Goal: Task Accomplishment & Management: Manage account settings

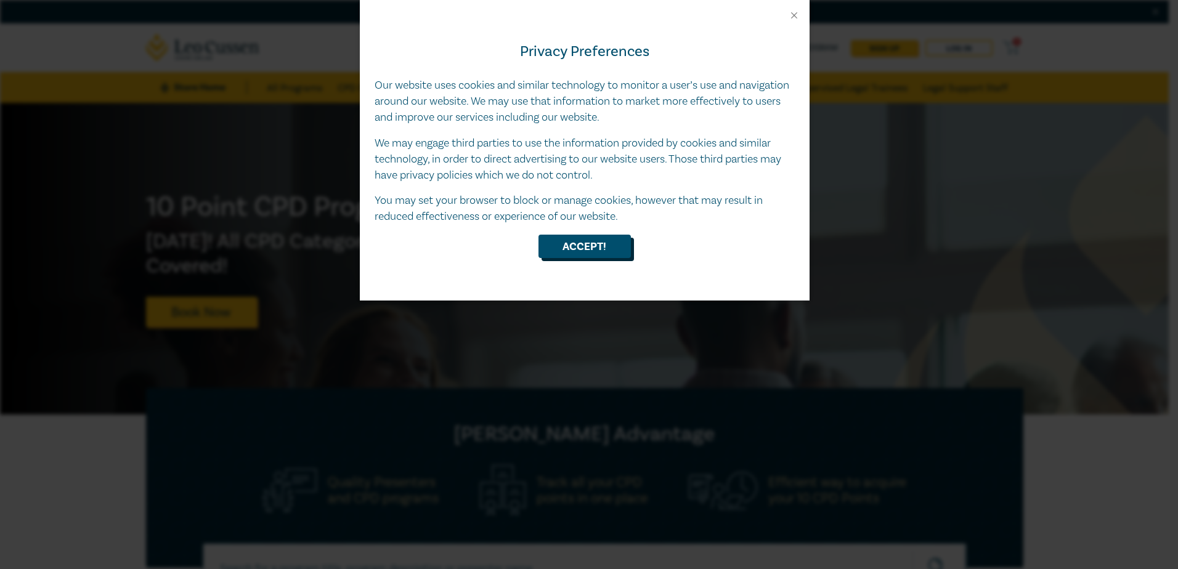
click at [588, 251] on button "Accept!" at bounding box center [584, 246] width 92 height 23
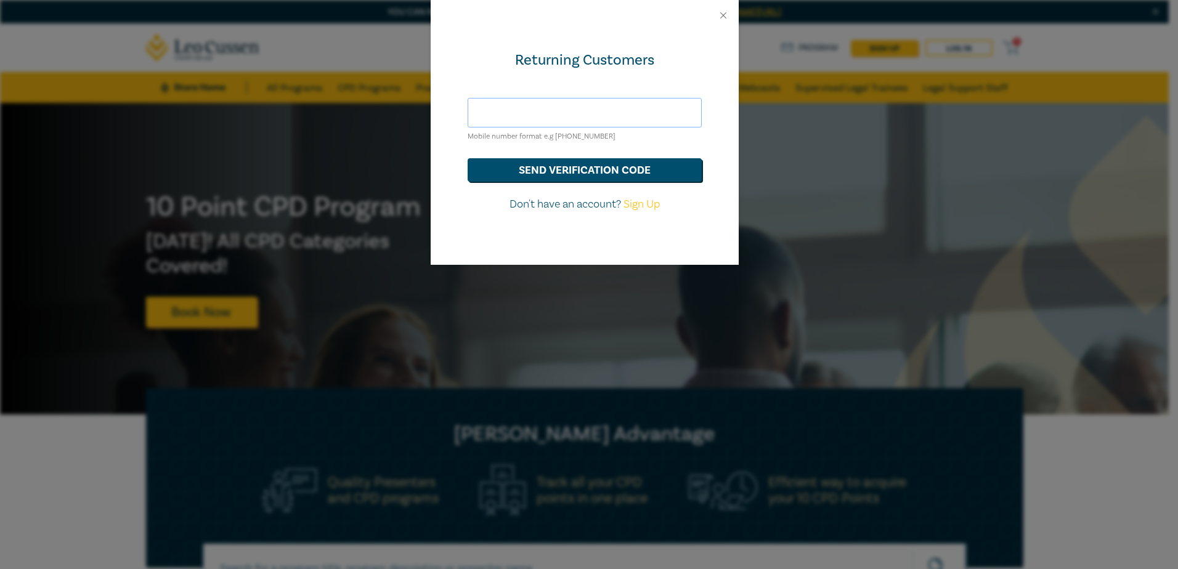
click at [521, 117] on input "text" at bounding box center [585, 113] width 234 height 30
type input "[PERSON_NAME][EMAIL_ADDRESS][DOMAIN_NAME]"
click at [594, 166] on button "send verification code" at bounding box center [585, 169] width 234 height 23
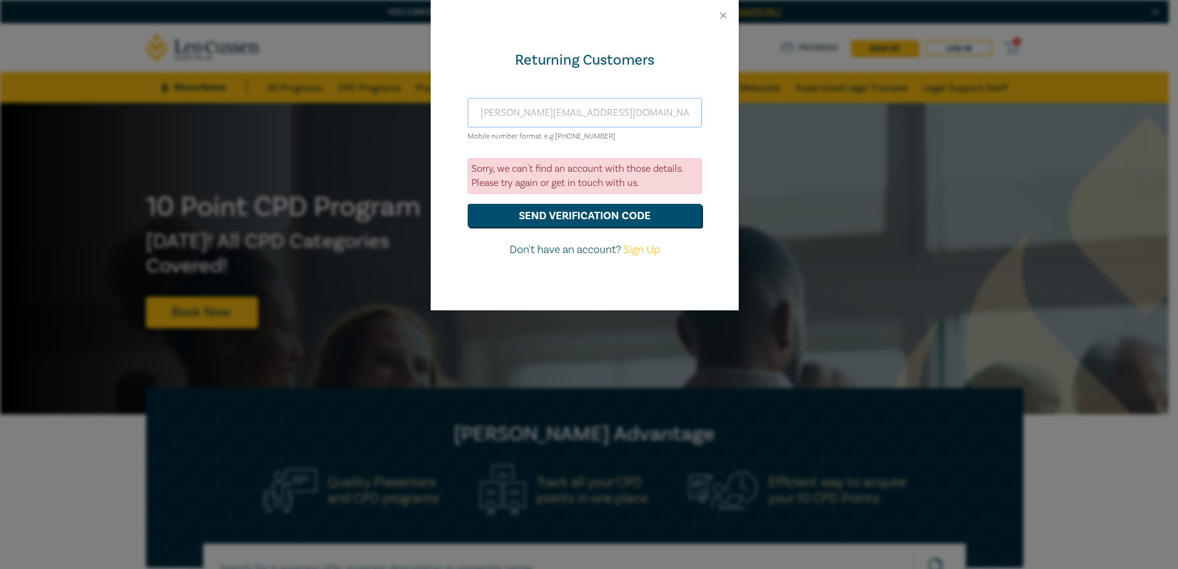
drag, startPoint x: 618, startPoint y: 116, endPoint x: 441, endPoint y: 118, distance: 177.4
click at [441, 118] on div "Returning Customers [PERSON_NAME][EMAIL_ADDRESS][DOMAIN_NAME] Mobile number for…" at bounding box center [585, 171] width 308 height 280
click at [647, 248] on link "Sign Up" at bounding box center [641, 250] width 36 height 14
select select "AU"
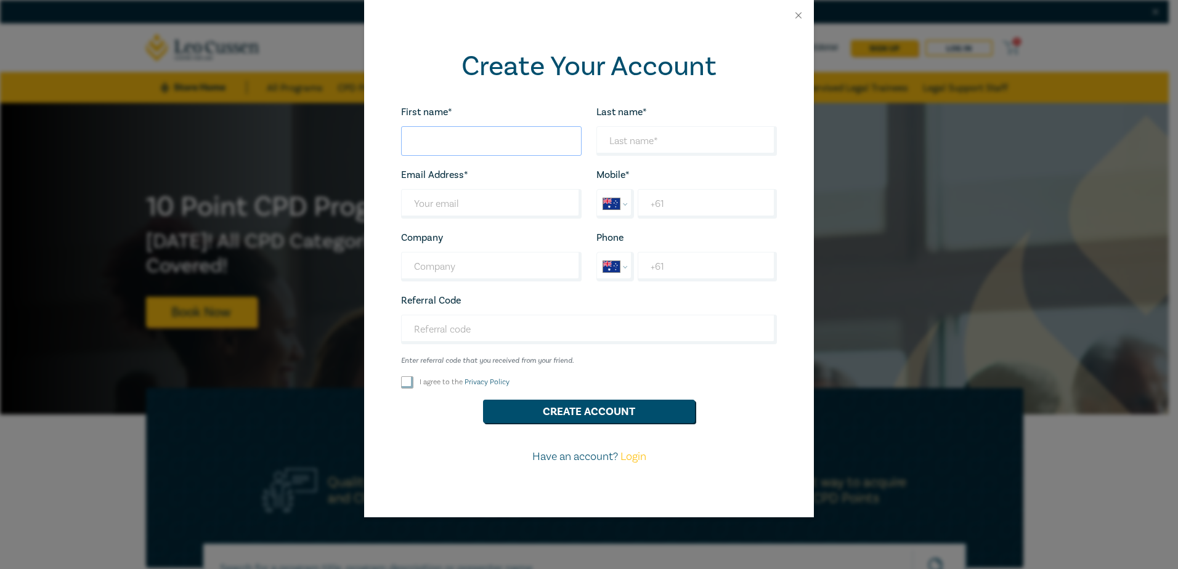
click at [481, 151] on input "First name*" at bounding box center [491, 141] width 180 height 30
click at [796, 15] on button "Close" at bounding box center [798, 15] width 11 height 11
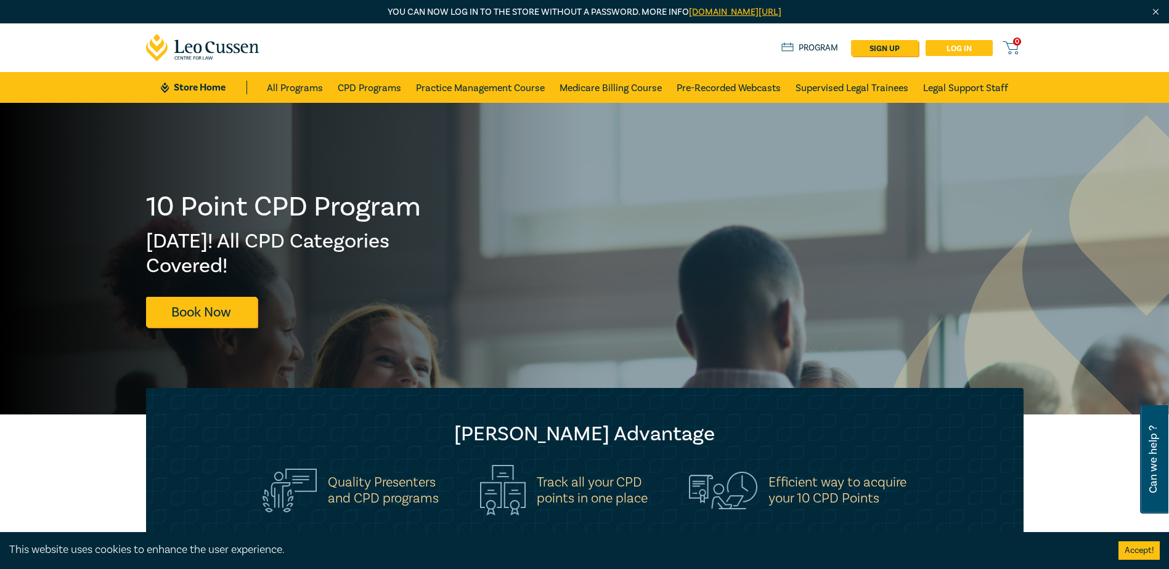
click at [944, 42] on link "Log in" at bounding box center [958, 48] width 67 height 16
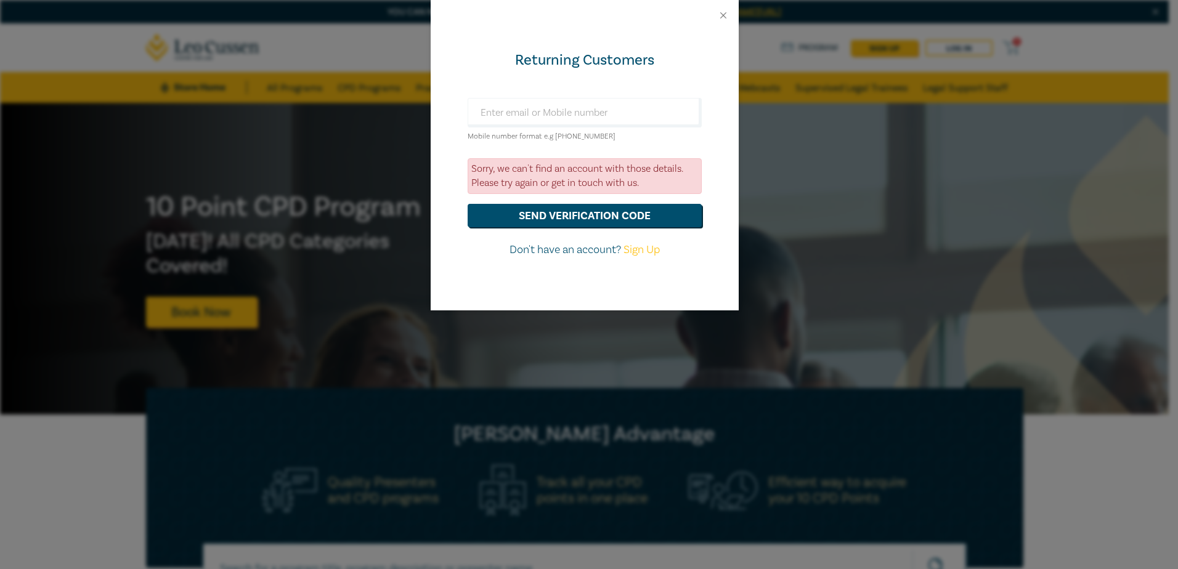
click at [710, 18] on div at bounding box center [585, 15] width 308 height 31
click at [718, 19] on button "Close" at bounding box center [723, 15] width 11 height 11
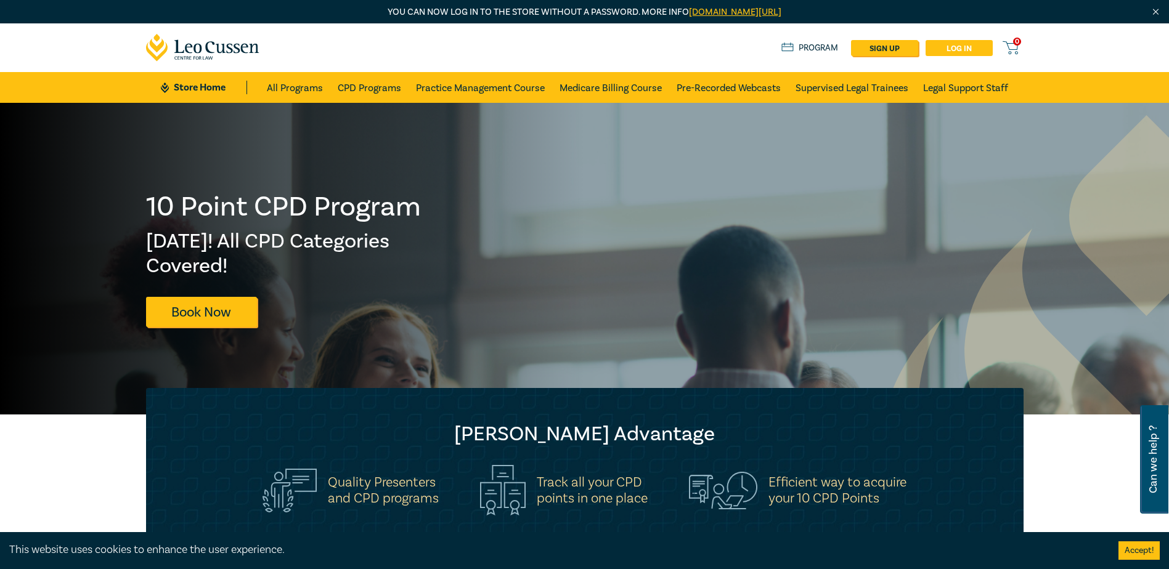
click at [949, 46] on link "Log in" at bounding box center [958, 48] width 67 height 16
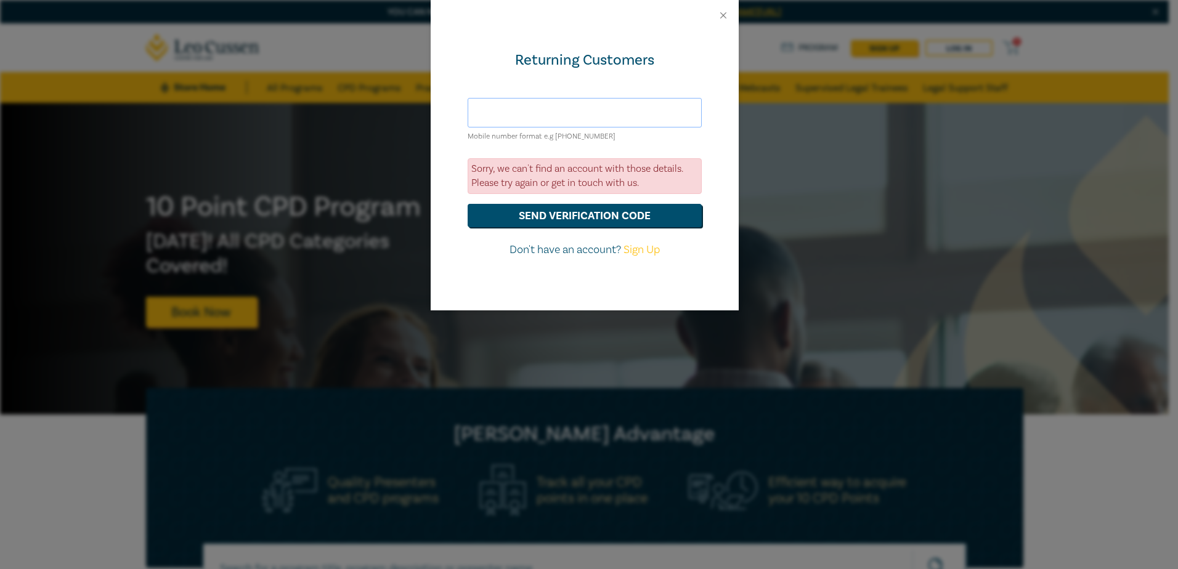
click at [540, 111] on input "text" at bounding box center [585, 113] width 234 height 30
click at [639, 118] on input "text" at bounding box center [585, 113] width 234 height 30
paste input "S25238"
type input "S25238"
click at [588, 209] on button "send verification code" at bounding box center [585, 215] width 234 height 23
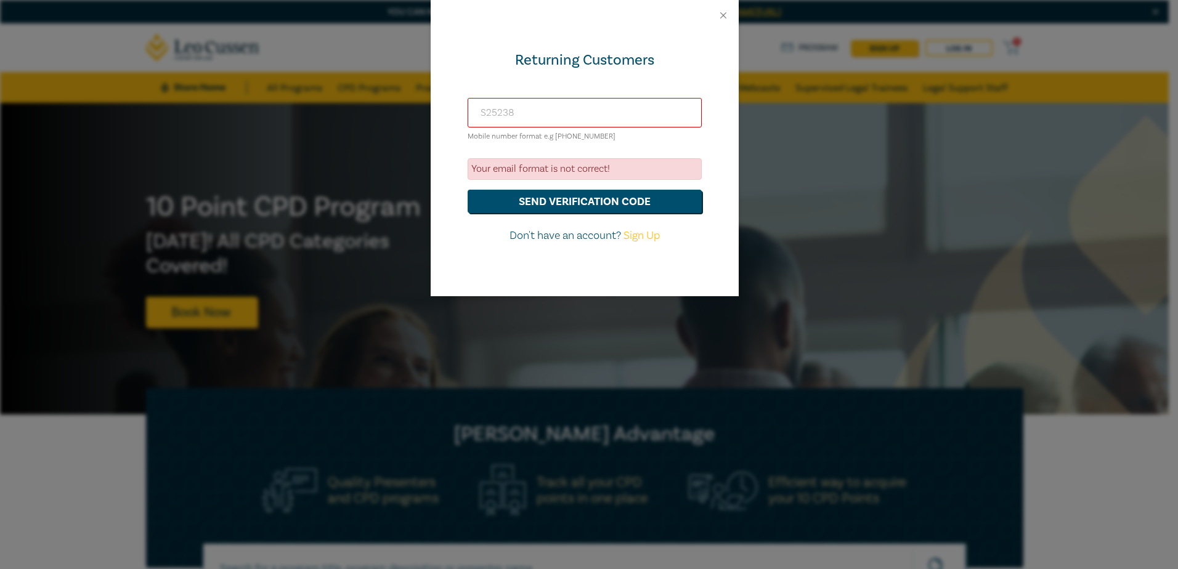
drag, startPoint x: 565, startPoint y: 118, endPoint x: 418, endPoint y: 129, distance: 148.3
click at [418, 129] on div "Returning Customers S25238 Mobile number format e.g [PHONE_NUMBER] Your email f…" at bounding box center [589, 284] width 1178 height 569
click at [647, 235] on link "Sign Up" at bounding box center [641, 236] width 36 height 14
select select "AU"
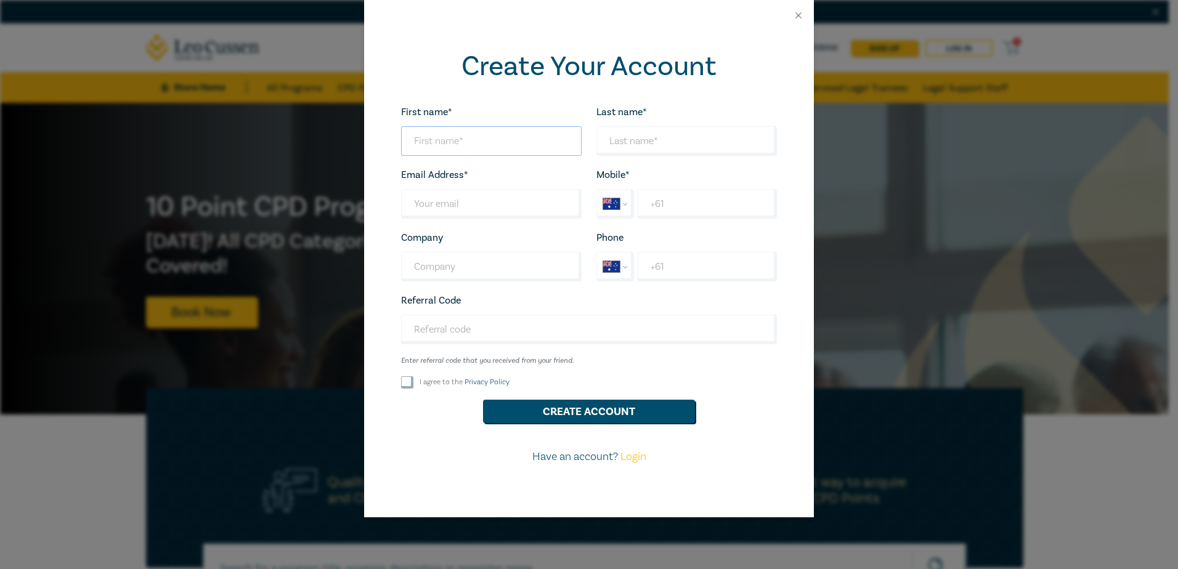
click at [445, 140] on input "First name*" at bounding box center [491, 141] width 180 height 30
type input "[PERSON_NAME]"
type input "Kelaart"
type input "l"
type input "[PERSON_NAME][EMAIL_ADDRESS][DOMAIN_NAME]"
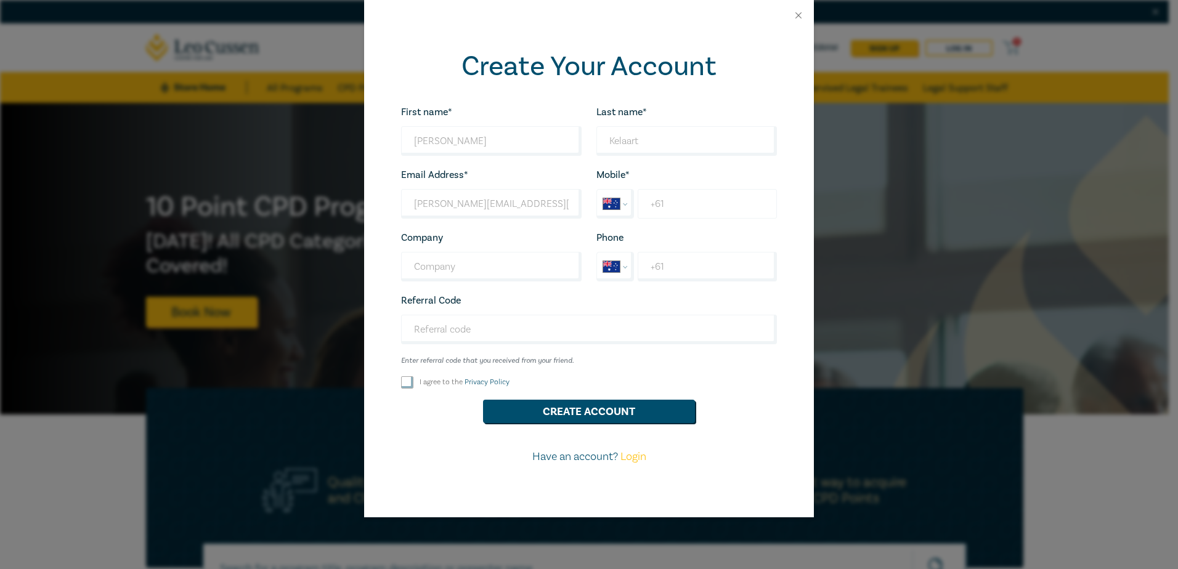
click at [701, 207] on input "+61" at bounding box center [707, 204] width 139 height 30
type input "[PHONE_NUMBER]"
click at [483, 274] on input "Company" at bounding box center [491, 267] width 180 height 30
type input "Essential Services Commission"
click at [541, 332] on input "Referral Code" at bounding box center [589, 330] width 376 height 30
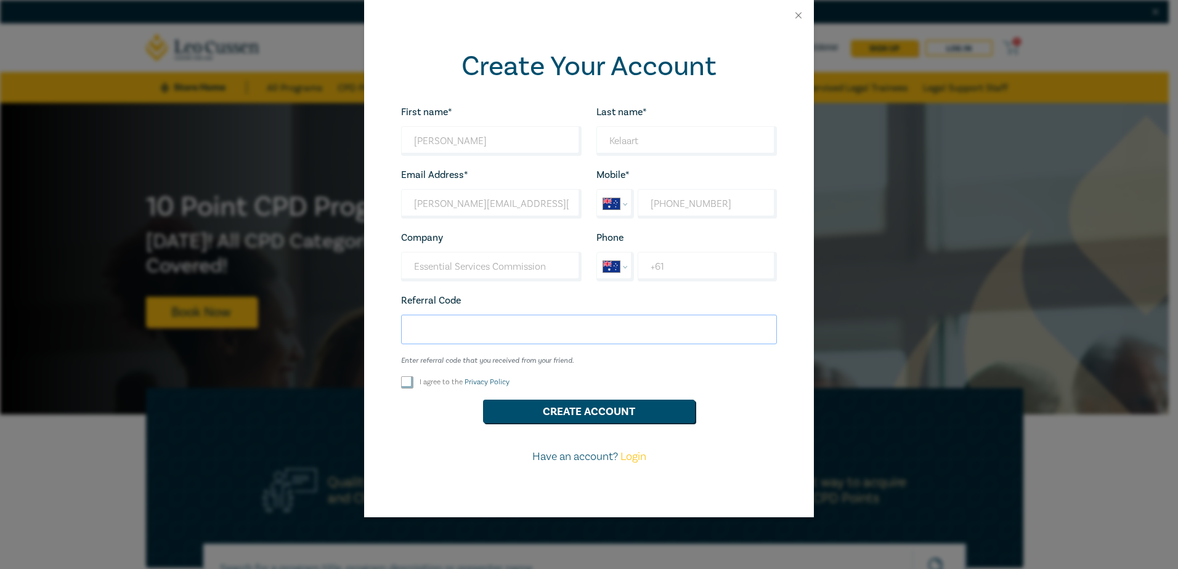
paste input "S25238"
type input "S25238"
drag, startPoint x: 405, startPoint y: 380, endPoint x: 445, endPoint y: 387, distance: 40.7
click at [405, 381] on input "I agree to the Privacy Policy" at bounding box center [407, 382] width 12 height 12
checkbox input "true"
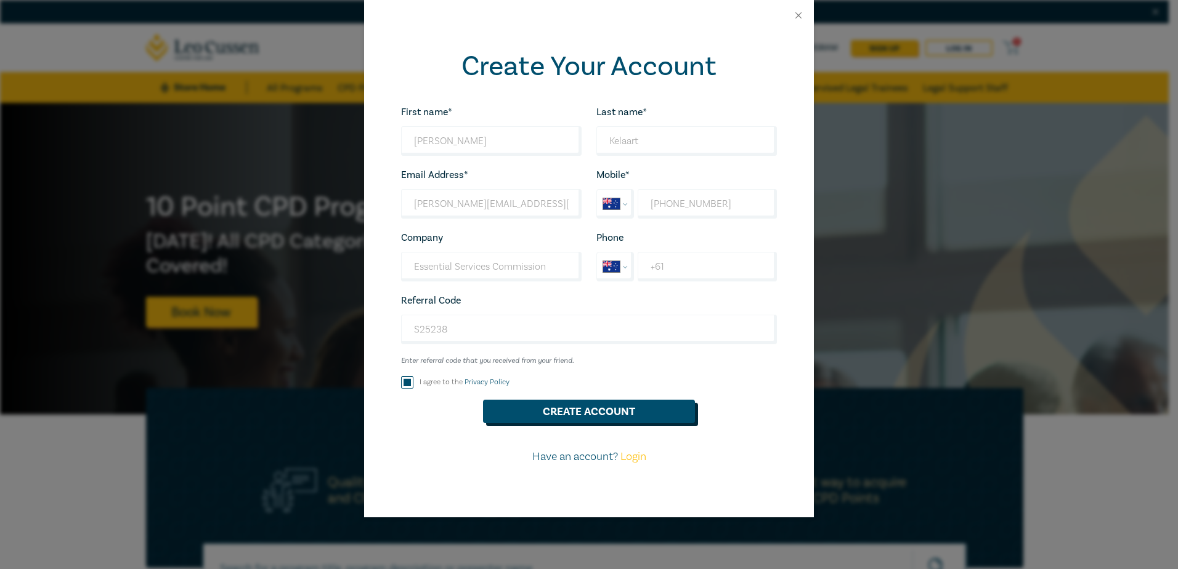
click at [538, 407] on button "Create Account" at bounding box center [589, 411] width 212 height 23
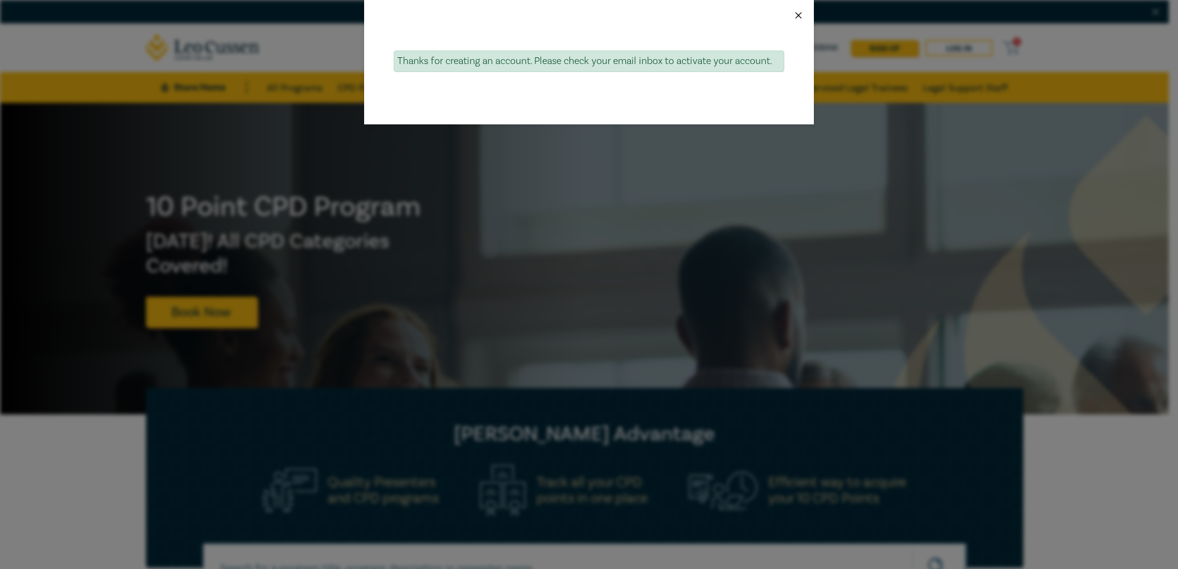
click at [799, 15] on button "Close" at bounding box center [798, 15] width 11 height 11
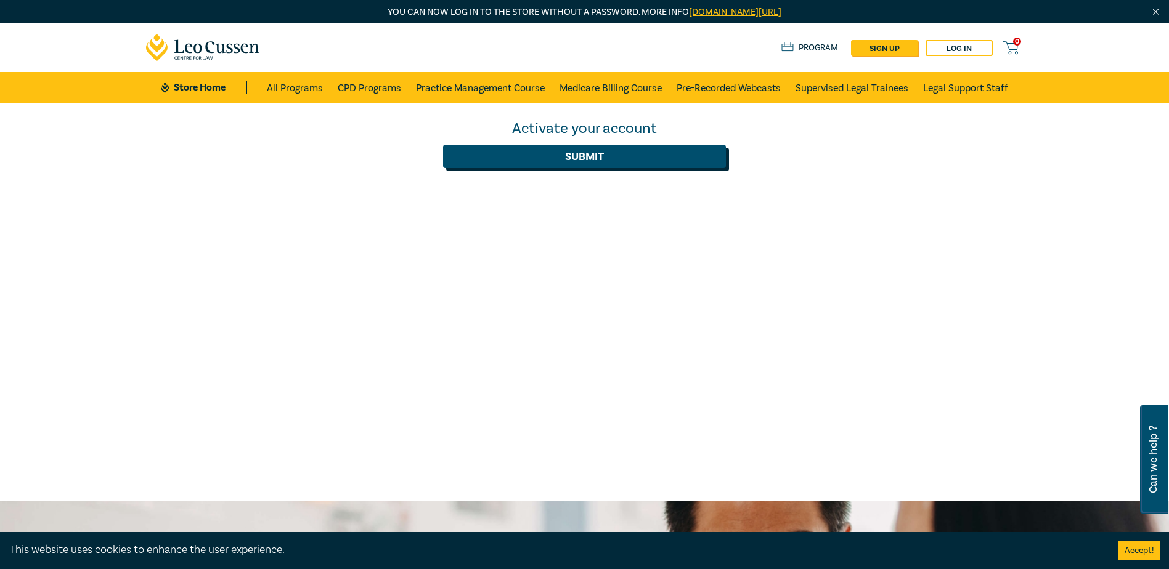
click at [562, 158] on button "Submit" at bounding box center [584, 156] width 283 height 23
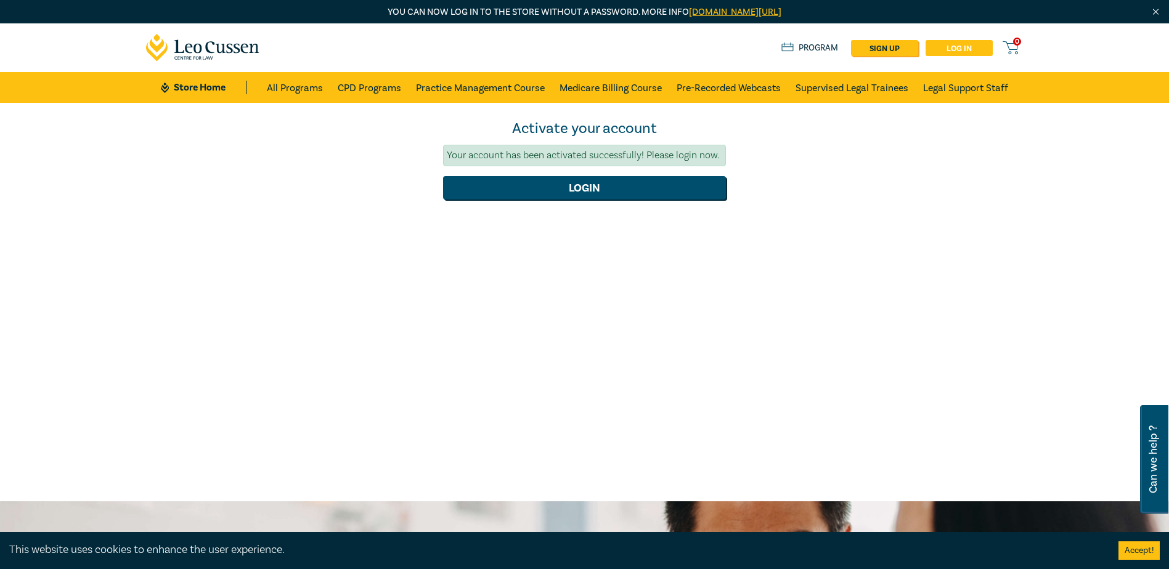
click at [954, 46] on link "Log in" at bounding box center [958, 48] width 67 height 16
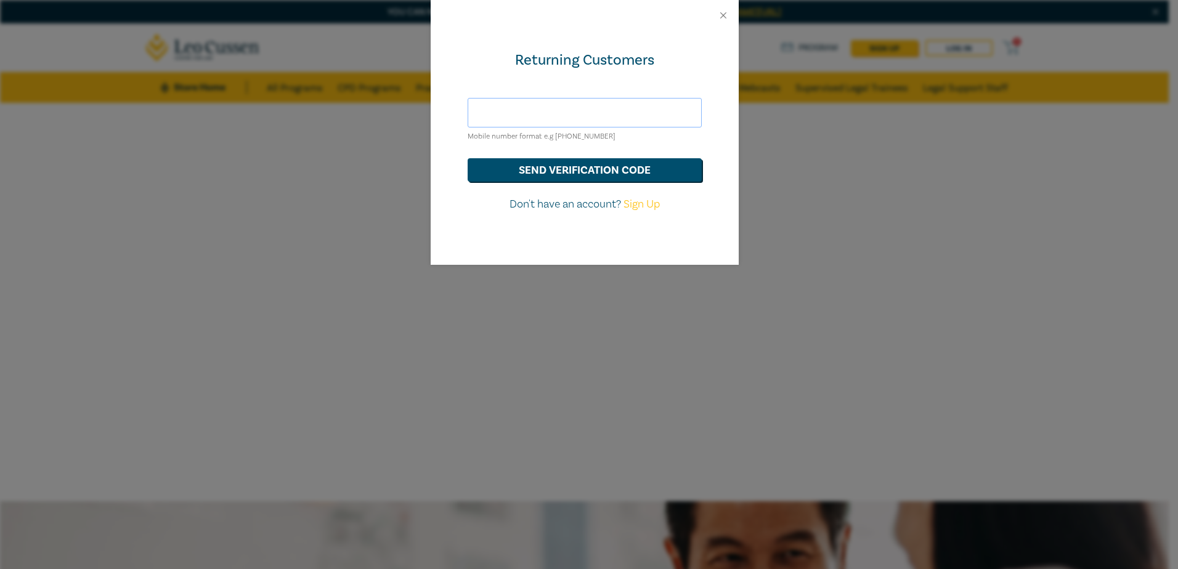
click at [549, 115] on input "text" at bounding box center [585, 113] width 234 height 30
drag, startPoint x: 601, startPoint y: 111, endPoint x: 426, endPoint y: 115, distance: 174.4
click at [426, 115] on div "Returning Customers liskelaart@gmail.com Mobile number format e.g +61 000000000…" at bounding box center [589, 284] width 1178 height 569
type input "[PERSON_NAME][EMAIL_ADDRESS][DOMAIN_NAME]"
click at [568, 166] on button "send verification code" at bounding box center [585, 169] width 234 height 23
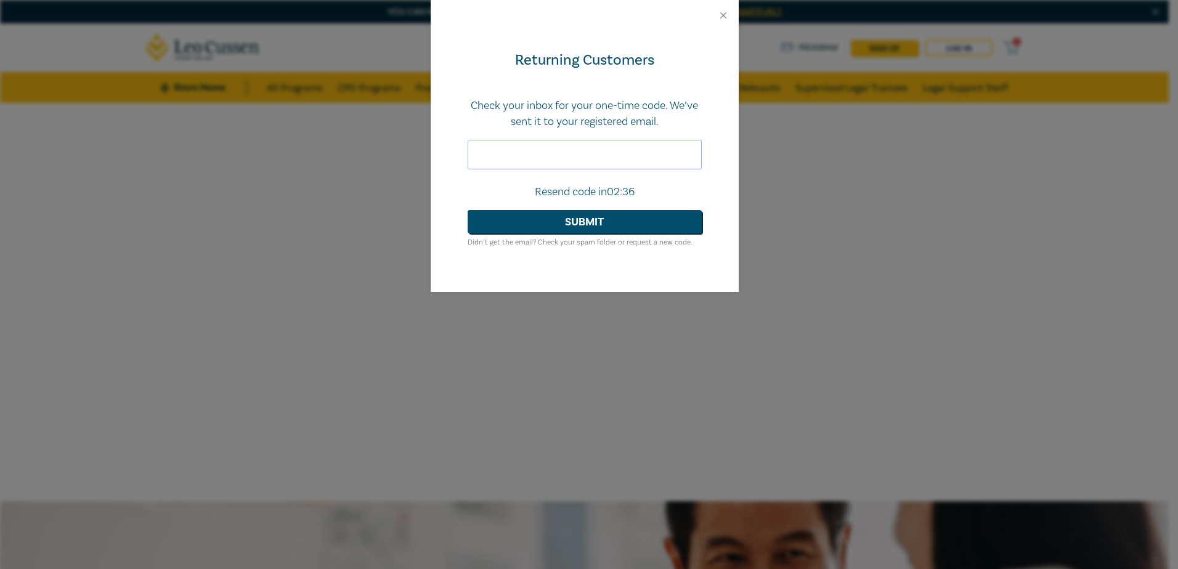
click at [543, 156] on input "text" at bounding box center [585, 155] width 234 height 30
drag, startPoint x: 607, startPoint y: 150, endPoint x: 608, endPoint y: 156, distance: 6.9
click at [608, 156] on input "text" at bounding box center [585, 155] width 234 height 30
paste input "851666"
type input "851666"
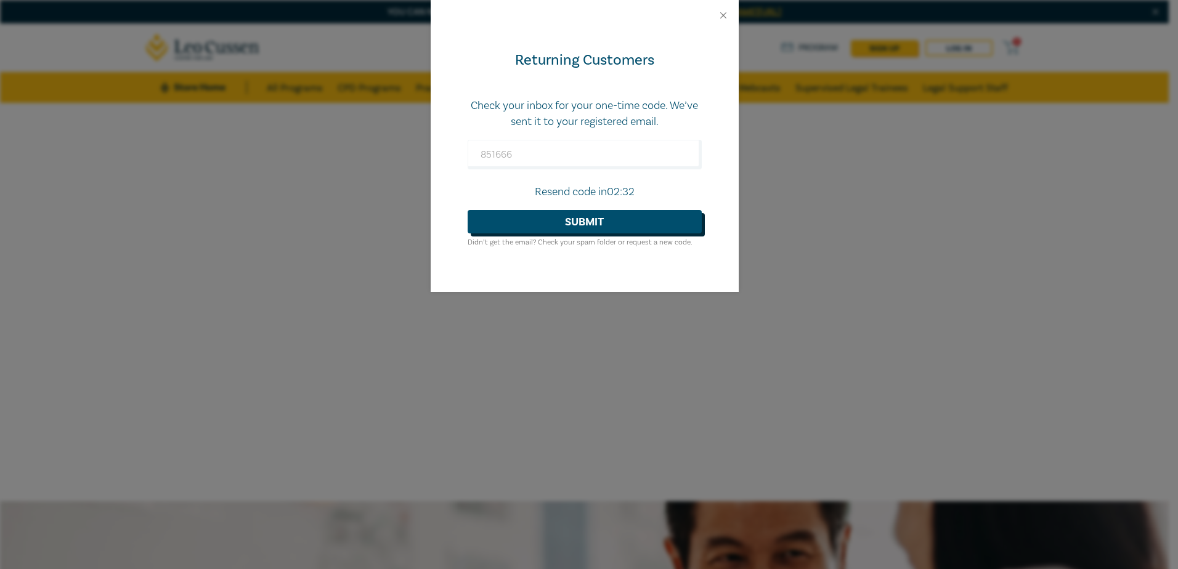
click at [572, 213] on button "Submit" at bounding box center [585, 221] width 234 height 23
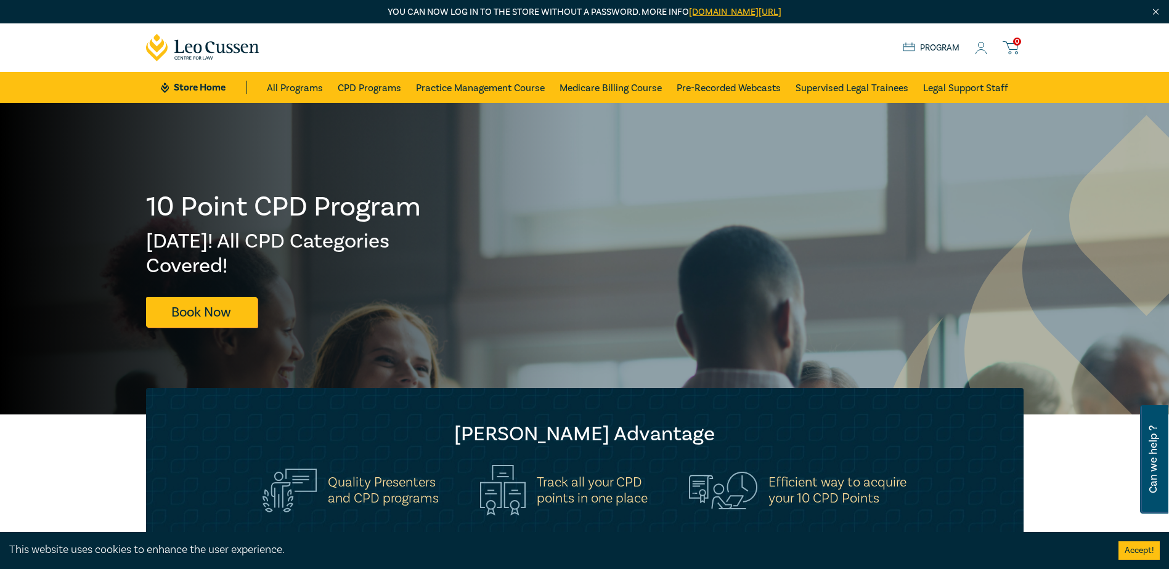
click at [941, 47] on link "Program" at bounding box center [930, 48] width 57 height 14
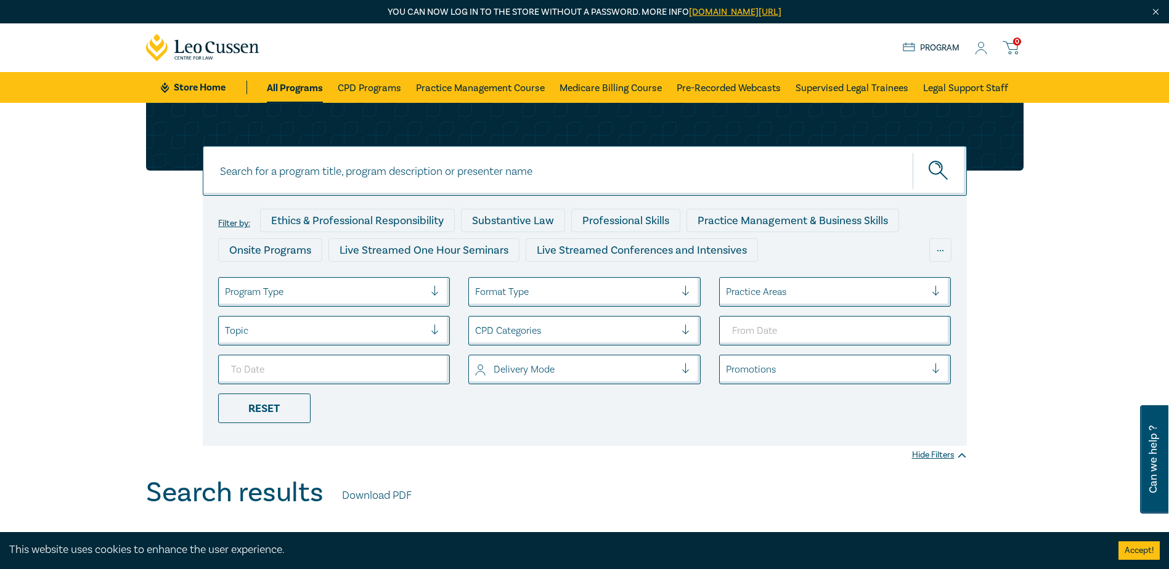
click at [980, 50] on icon at bounding box center [981, 52] width 11 height 4
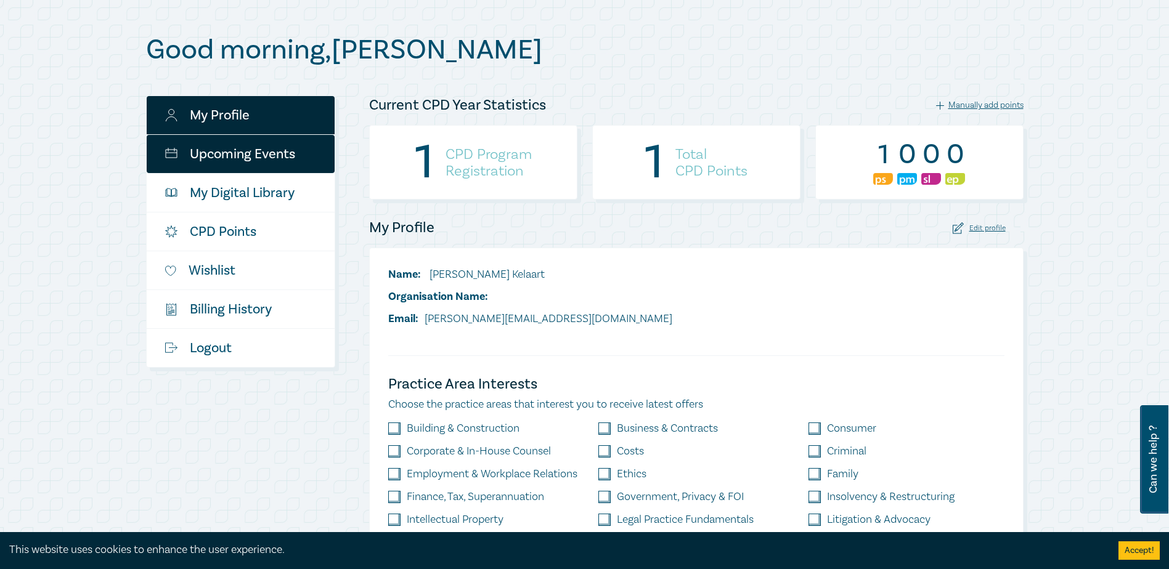
click at [213, 150] on link "Upcoming Events" at bounding box center [241, 154] width 188 height 38
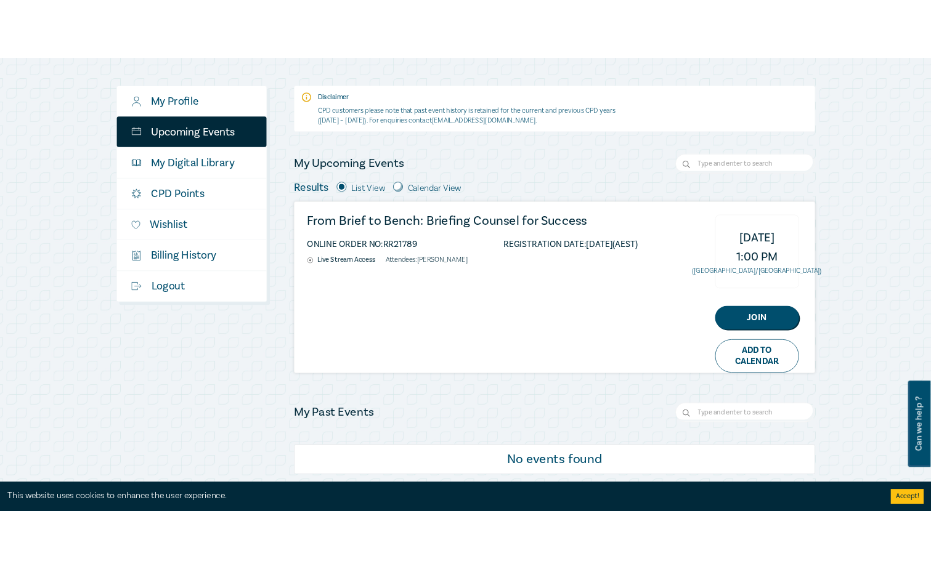
scroll to position [123, 0]
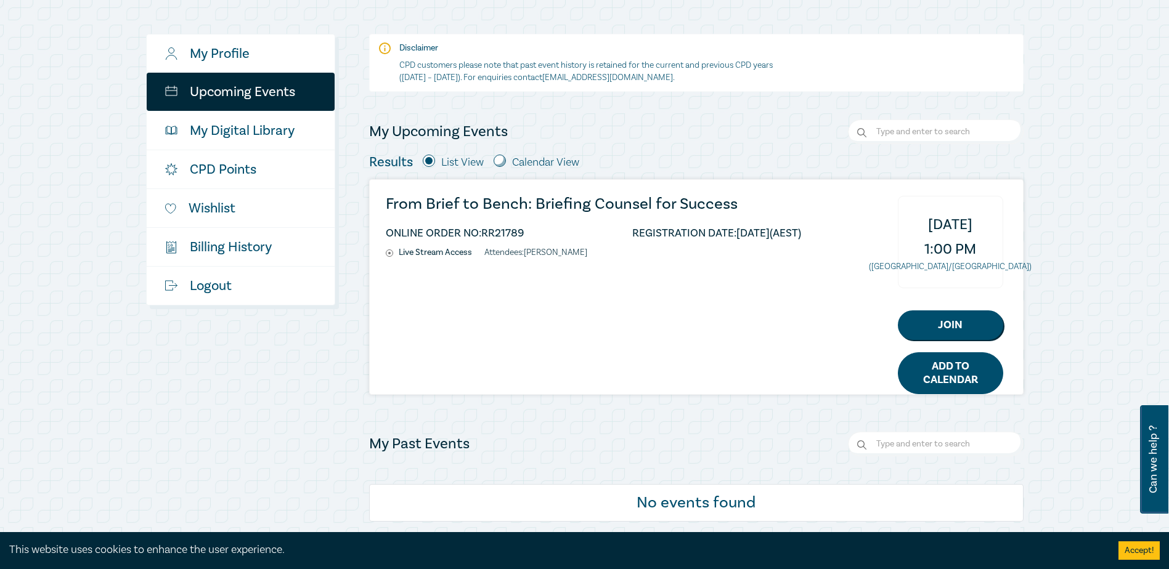
click at [931, 374] on link "Add to Calendar" at bounding box center [950, 373] width 105 height 42
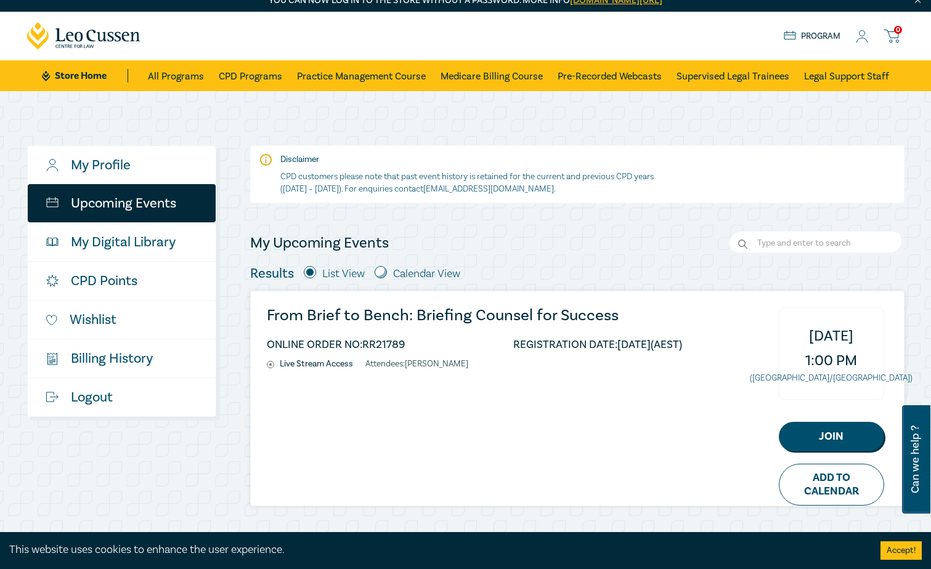
scroll to position [0, 0]
